Goal: Information Seeking & Learning: Learn about a topic

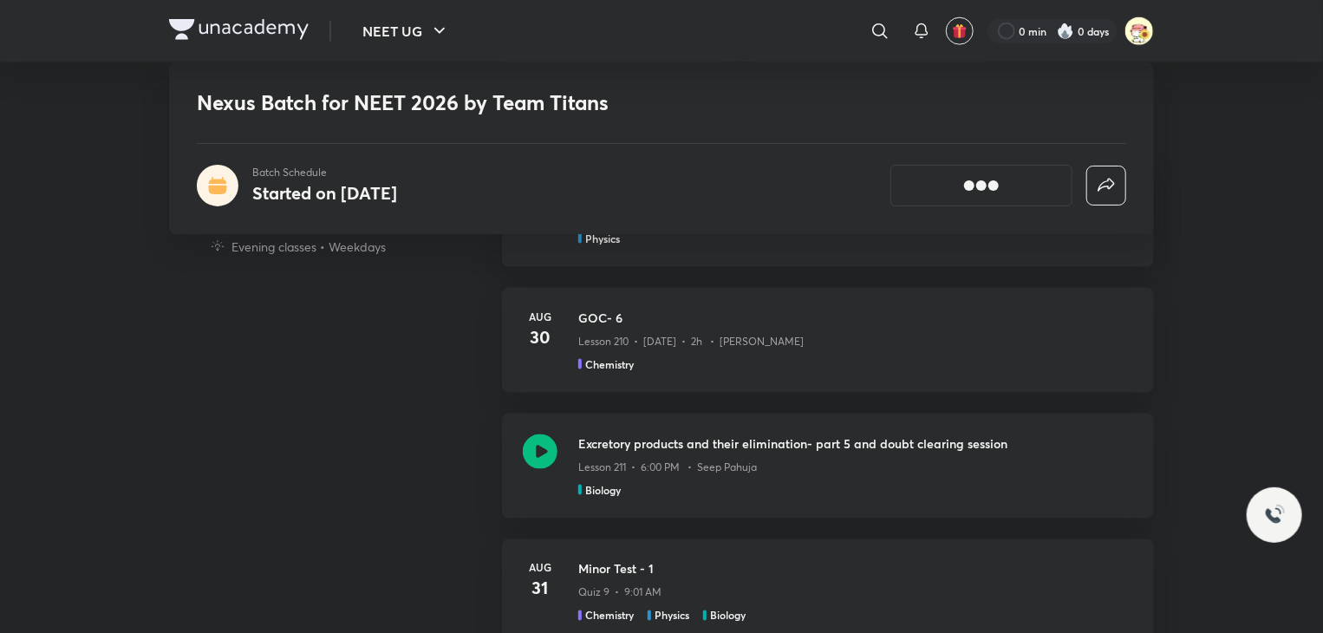
scroll to position [1118, 0]
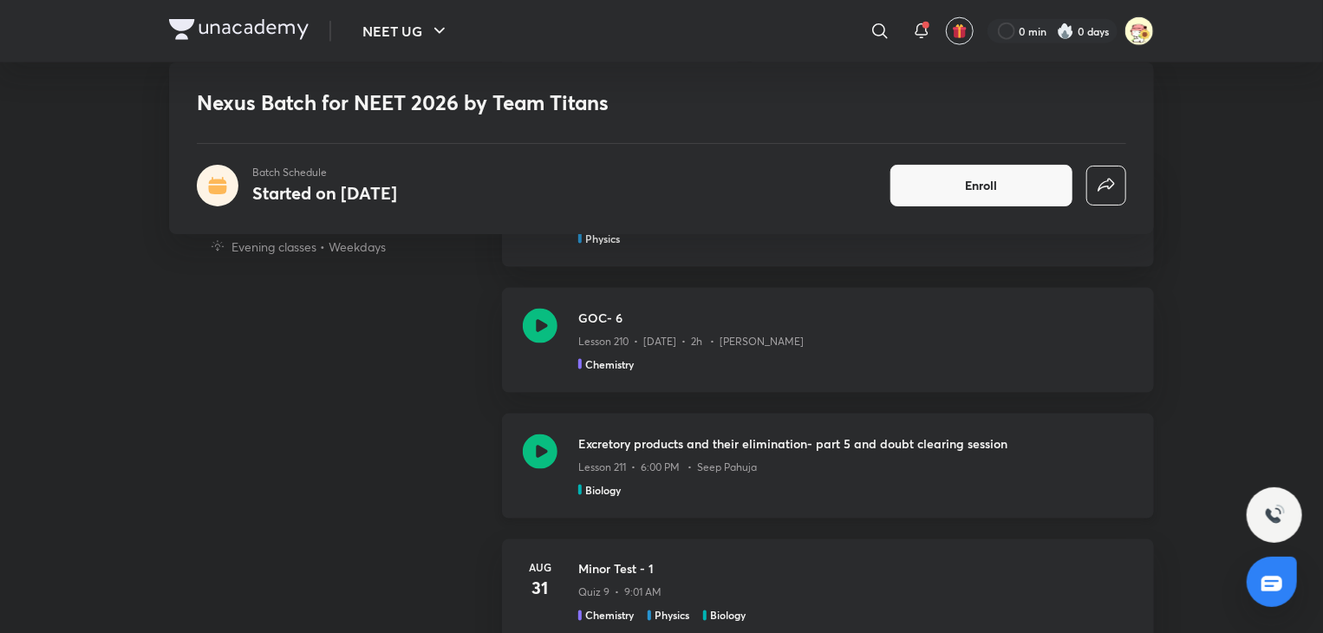
click at [575, 467] on div "Excretory products and their elimination- part 5 and doubt clearing session Les…" at bounding box center [828, 466] width 652 height 105
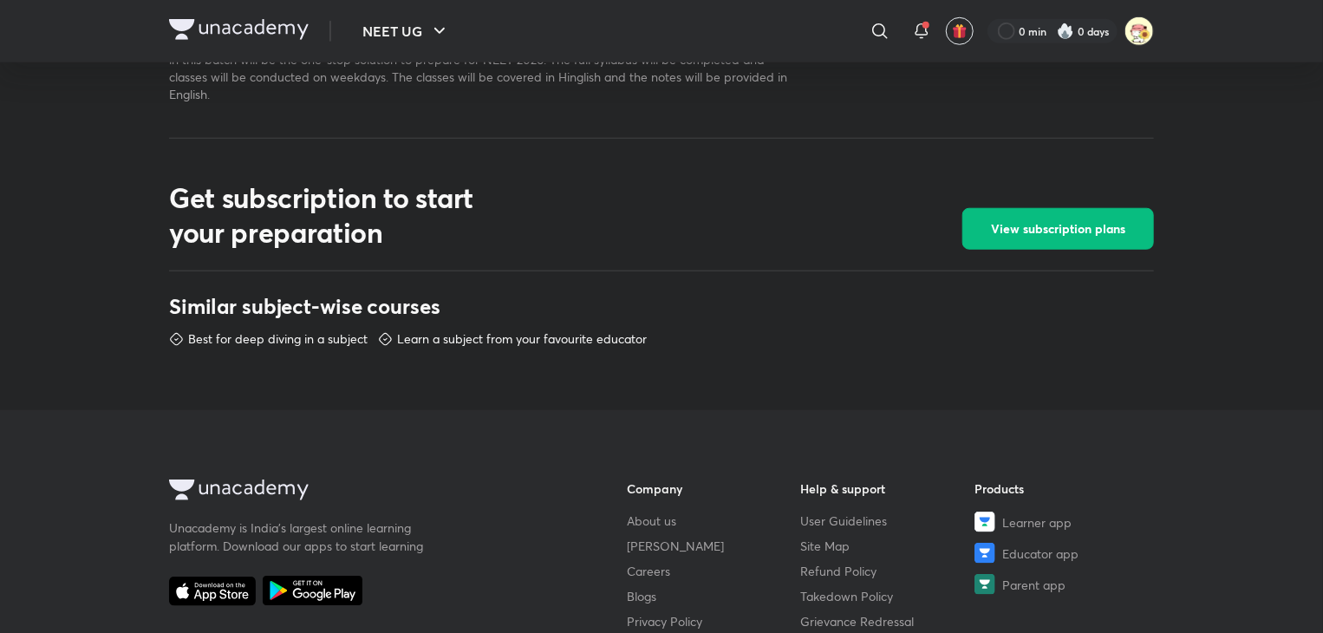
scroll to position [1075, 0]
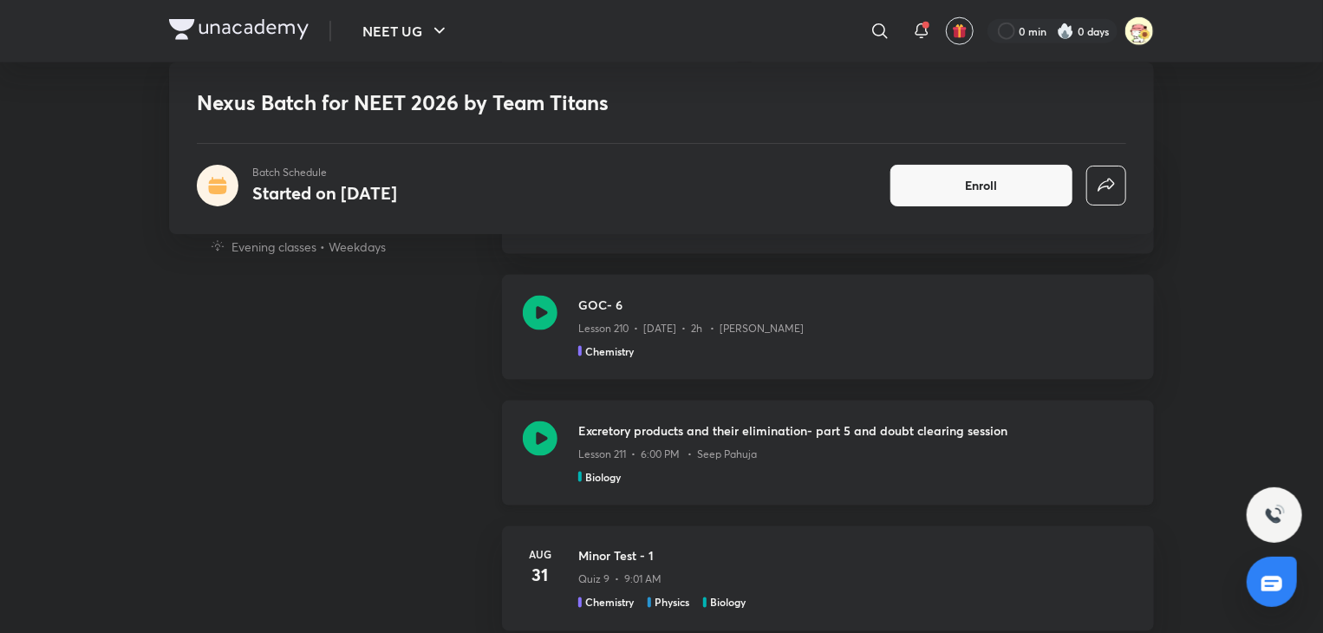
click at [548, 436] on icon at bounding box center [540, 438] width 35 height 35
